Goal: Navigation & Orientation: Understand site structure

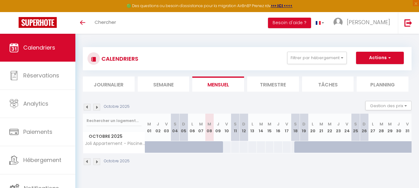
click at [97, 107] on img at bounding box center [96, 107] width 7 height 7
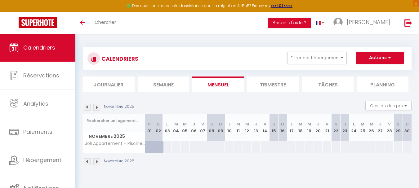
click at [97, 107] on img at bounding box center [96, 107] width 7 height 7
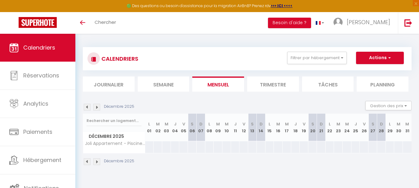
click at [98, 107] on img at bounding box center [96, 107] width 7 height 7
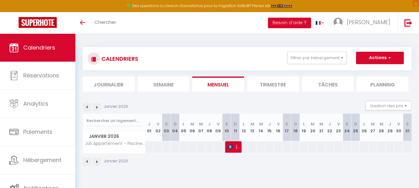
click at [98, 107] on img at bounding box center [96, 107] width 7 height 7
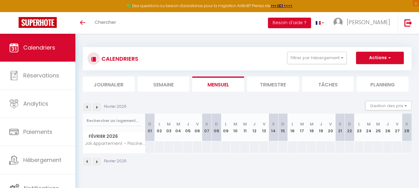
click at [98, 107] on img at bounding box center [96, 107] width 7 height 7
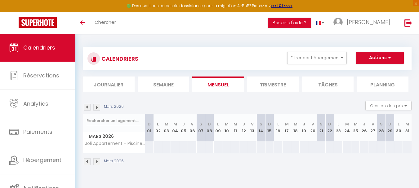
click at [98, 107] on img at bounding box center [96, 107] width 7 height 7
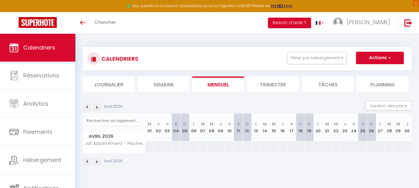
click at [98, 107] on img at bounding box center [96, 107] width 7 height 7
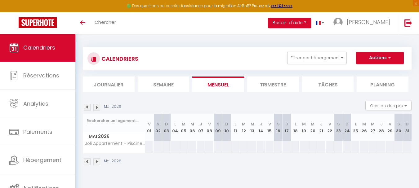
click at [98, 107] on img at bounding box center [96, 107] width 7 height 7
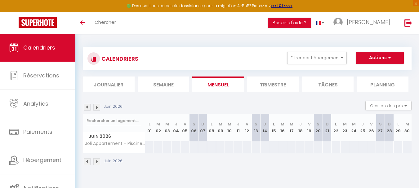
click at [98, 107] on img at bounding box center [96, 107] width 7 height 7
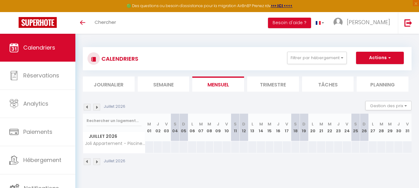
click at [98, 107] on img at bounding box center [96, 107] width 7 height 7
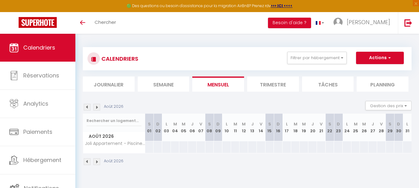
click at [98, 107] on img at bounding box center [96, 107] width 7 height 7
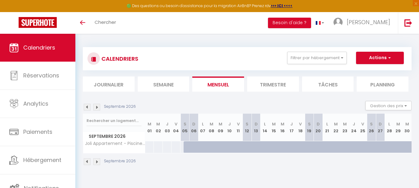
click at [98, 107] on img at bounding box center [96, 107] width 7 height 7
